Goal: Information Seeking & Learning: Learn about a topic

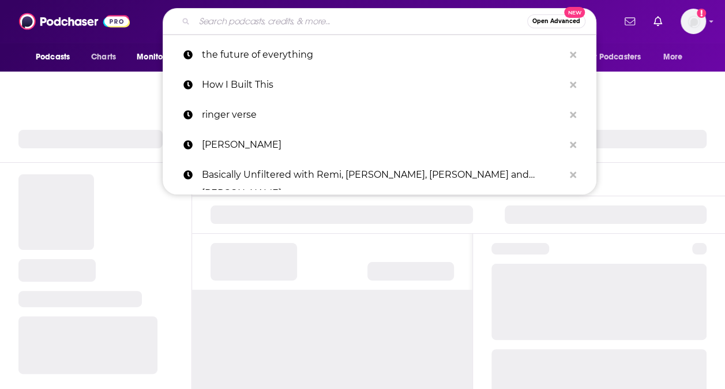
click at [315, 22] on input "Search podcasts, credits, & more..." at bounding box center [360, 21] width 333 height 18
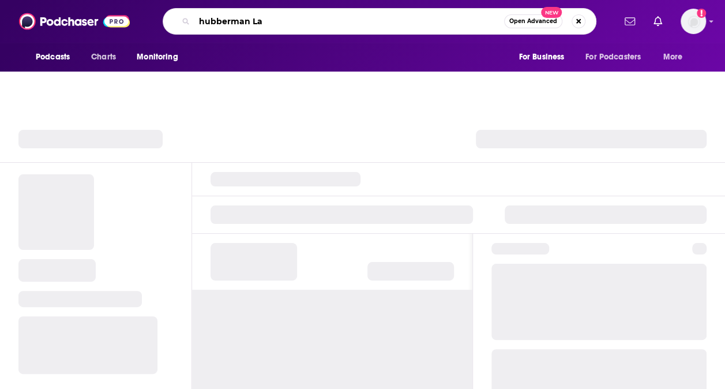
type input "hubberman Lab"
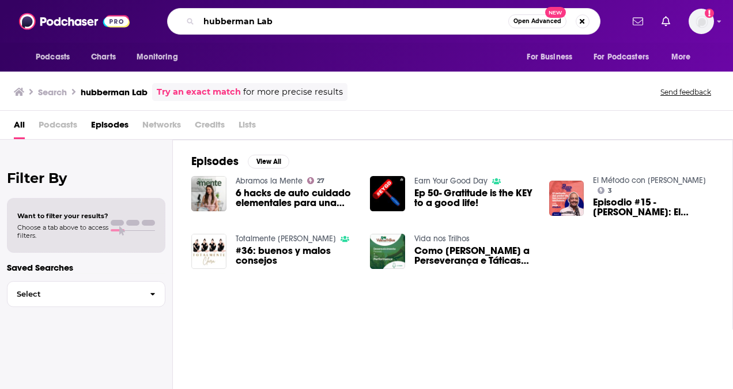
click at [252, 25] on input "hubberman Lab" at bounding box center [354, 21] width 310 height 18
type input "huberman Lab"
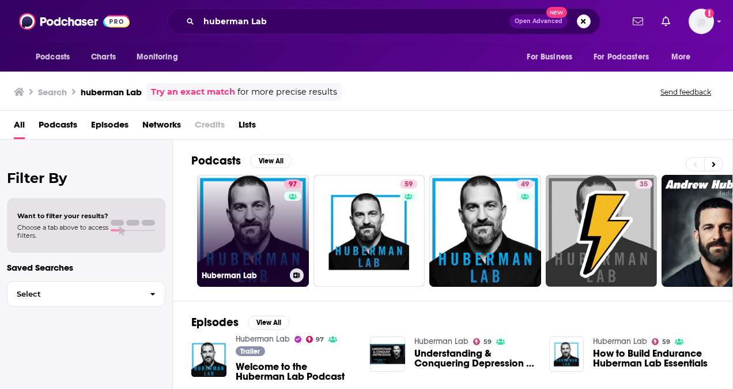
click at [256, 220] on link "97 Huberman Lab" at bounding box center [253, 231] width 112 height 112
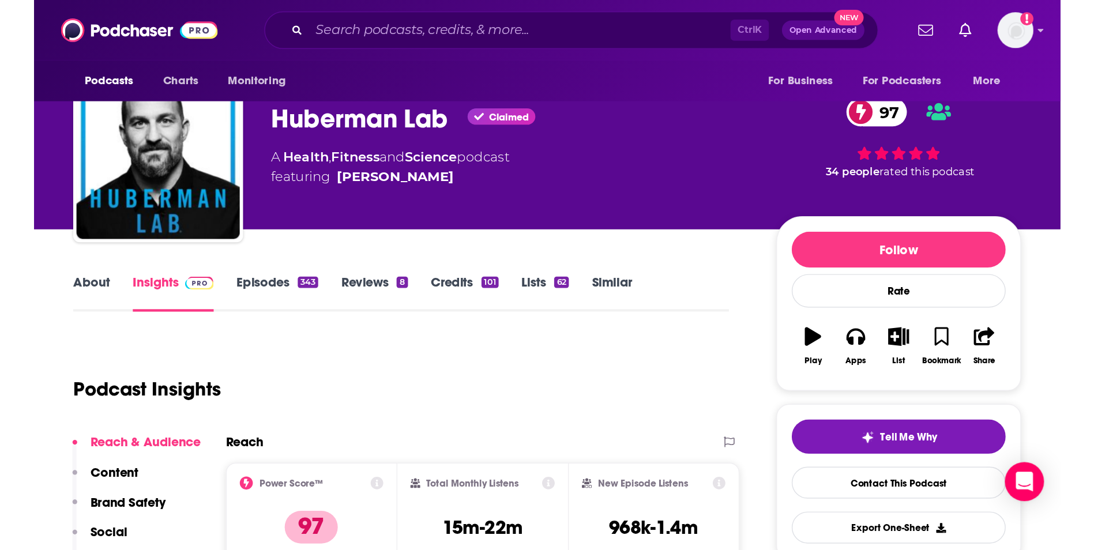
scroll to position [26, 0]
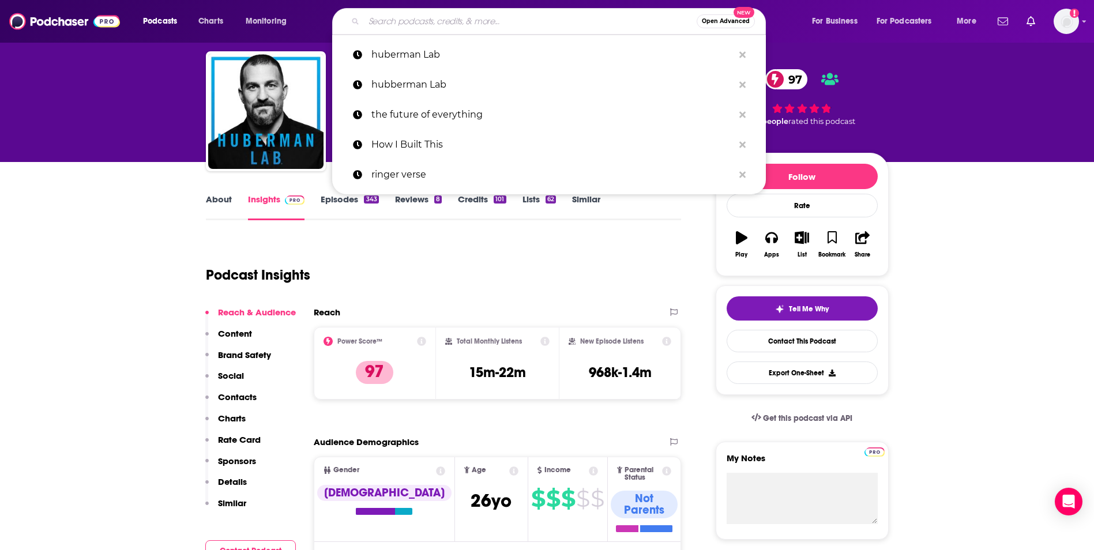
click at [478, 25] on input "Search podcasts, credits, & more..." at bounding box center [530, 21] width 333 height 18
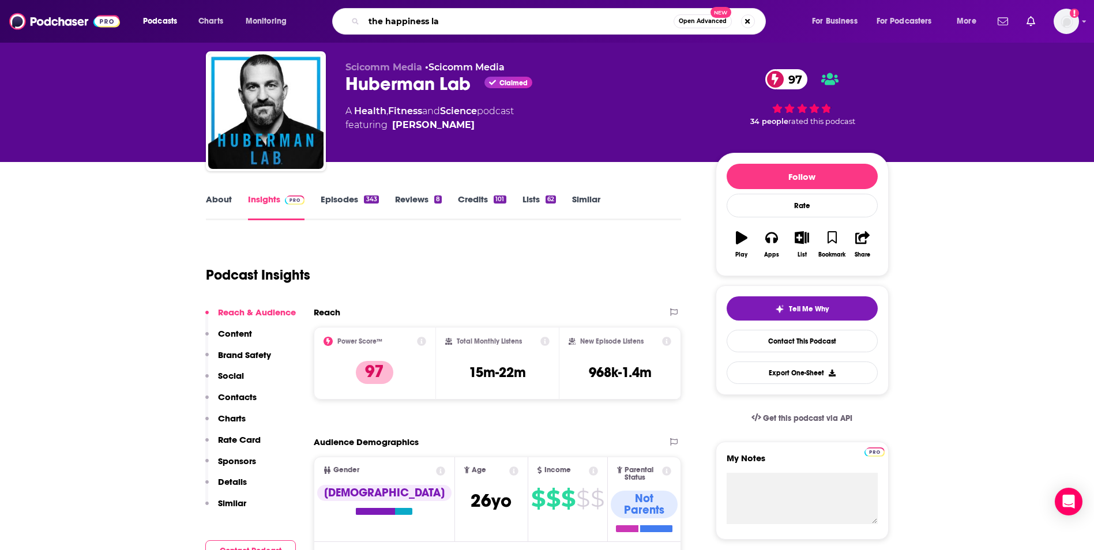
type input "the happiness lab"
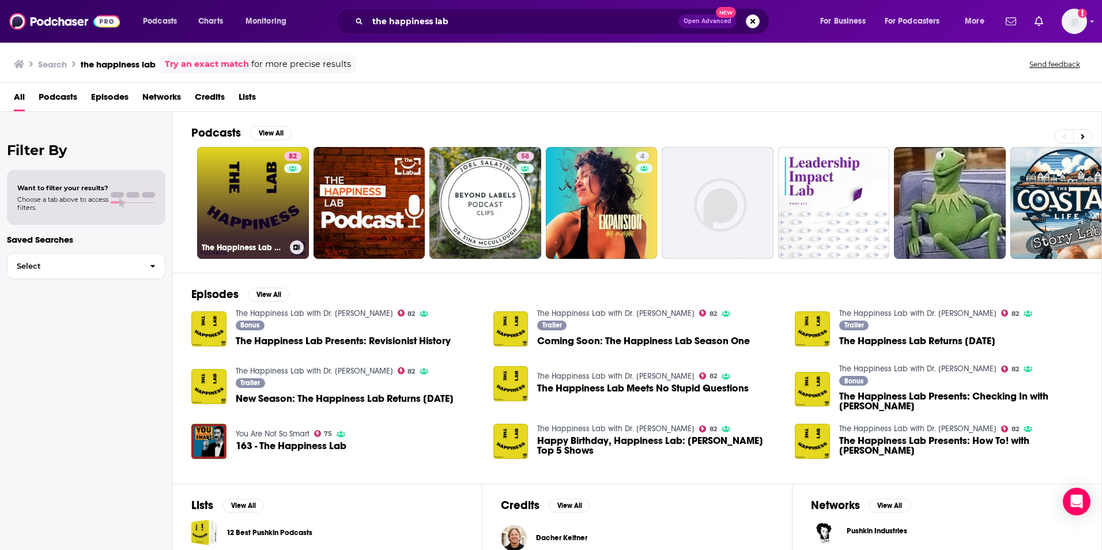
click at [253, 188] on link "82 The Happiness Lab with Dr. [PERSON_NAME]" at bounding box center [253, 203] width 112 height 112
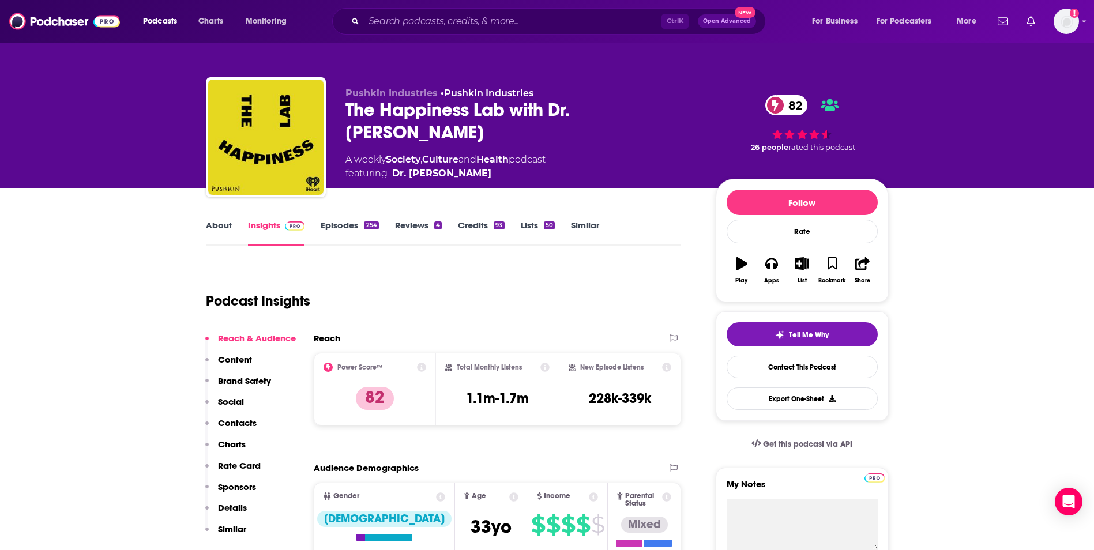
click at [227, 222] on link "About" at bounding box center [219, 233] width 26 height 27
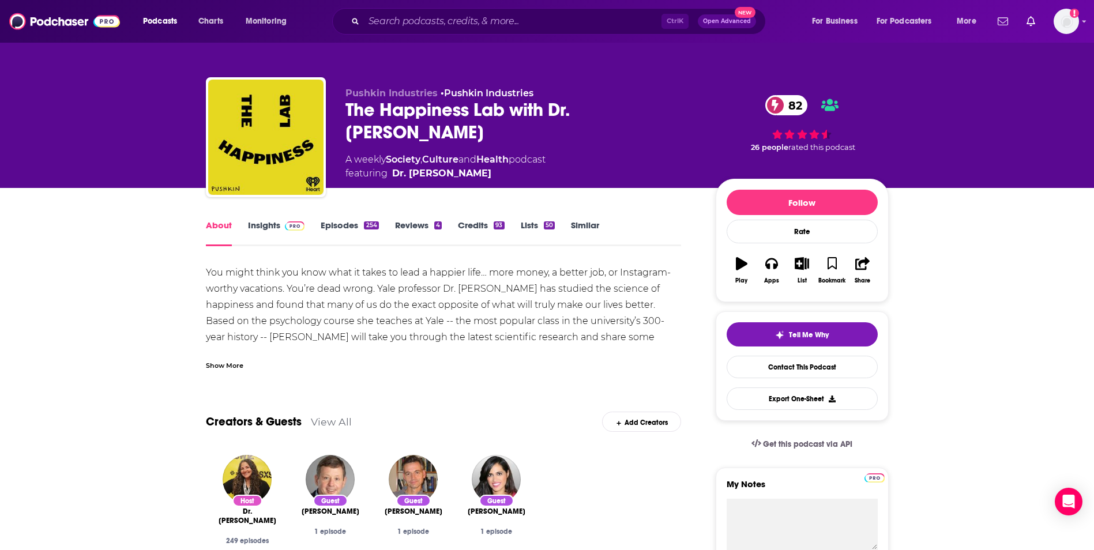
scroll to position [40, 0]
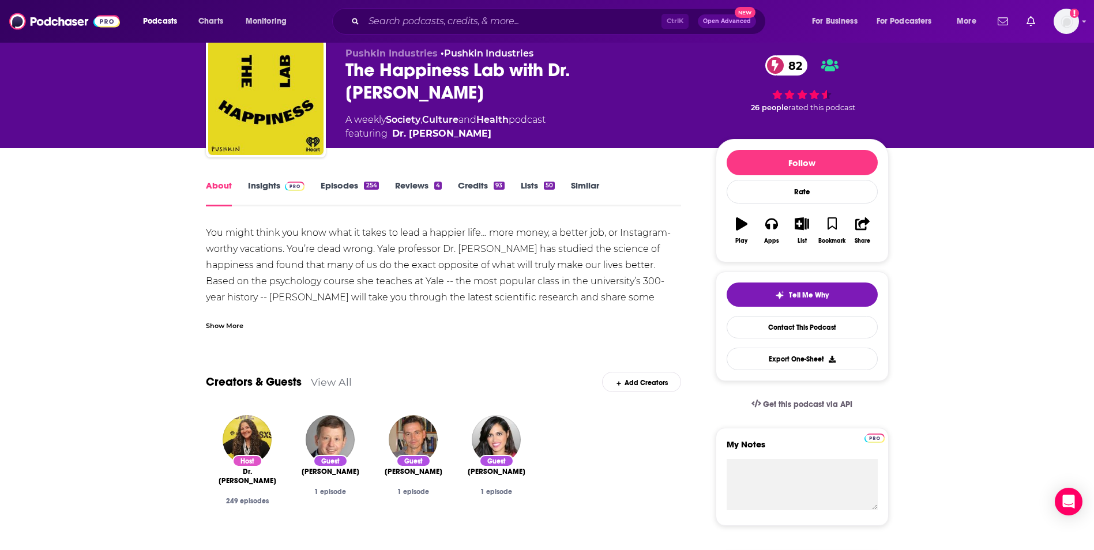
click at [227, 323] on div "Show More" at bounding box center [224, 324] width 37 height 11
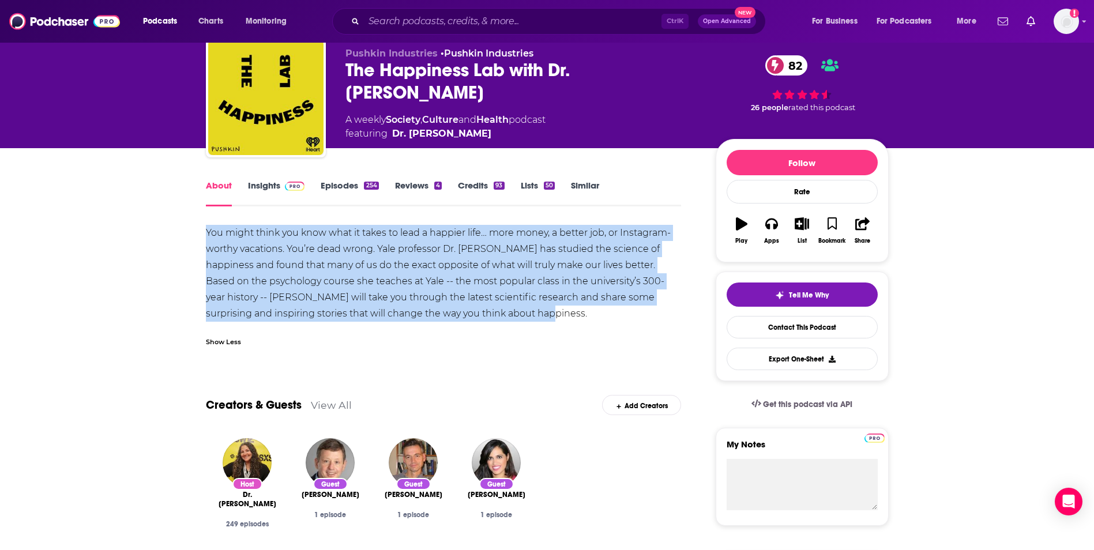
drag, startPoint x: 203, startPoint y: 231, endPoint x: 540, endPoint y: 318, distance: 347.7
copy div "You might think you know what it takes to lead a happier life… more money, a be…"
drag, startPoint x: 202, startPoint y: 231, endPoint x: 530, endPoint y: 315, distance: 338.8
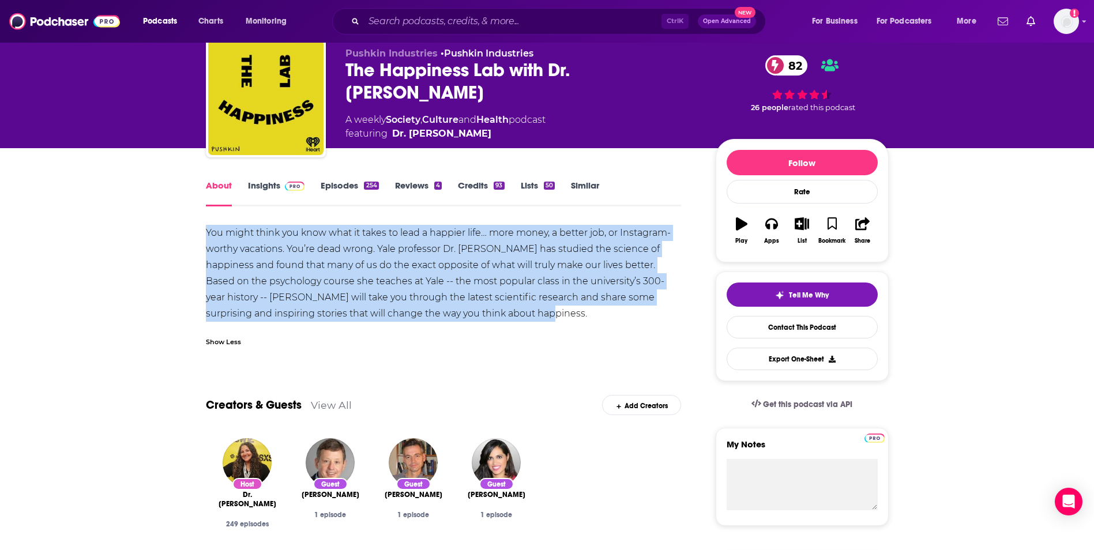
copy div "You might think you know what it takes to lead a happier life… more money, a be…"
click at [263, 193] on link "Insights" at bounding box center [276, 193] width 57 height 27
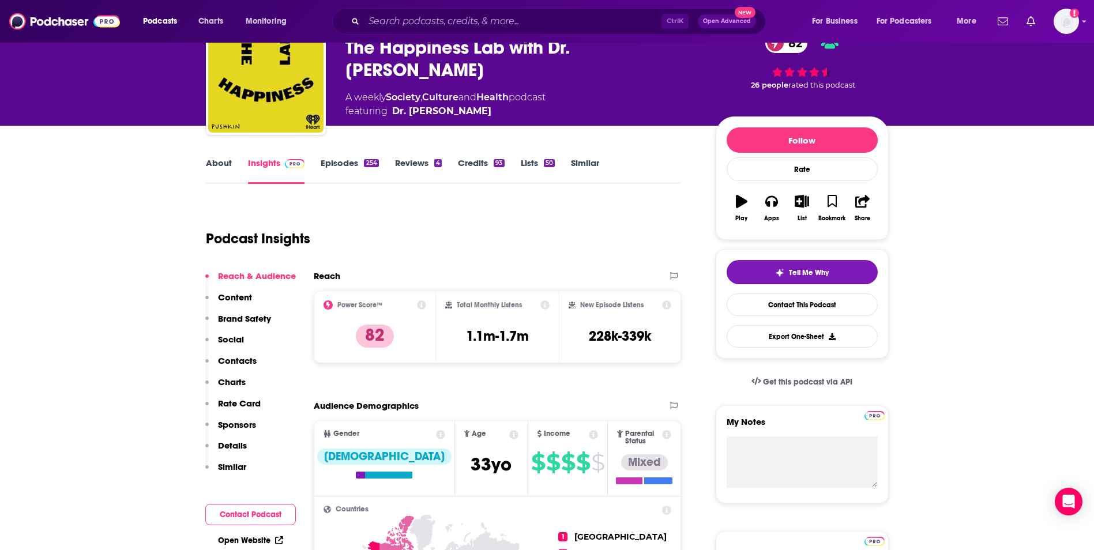
scroll to position [65, 0]
